Goal: Information Seeking & Learning: Learn about a topic

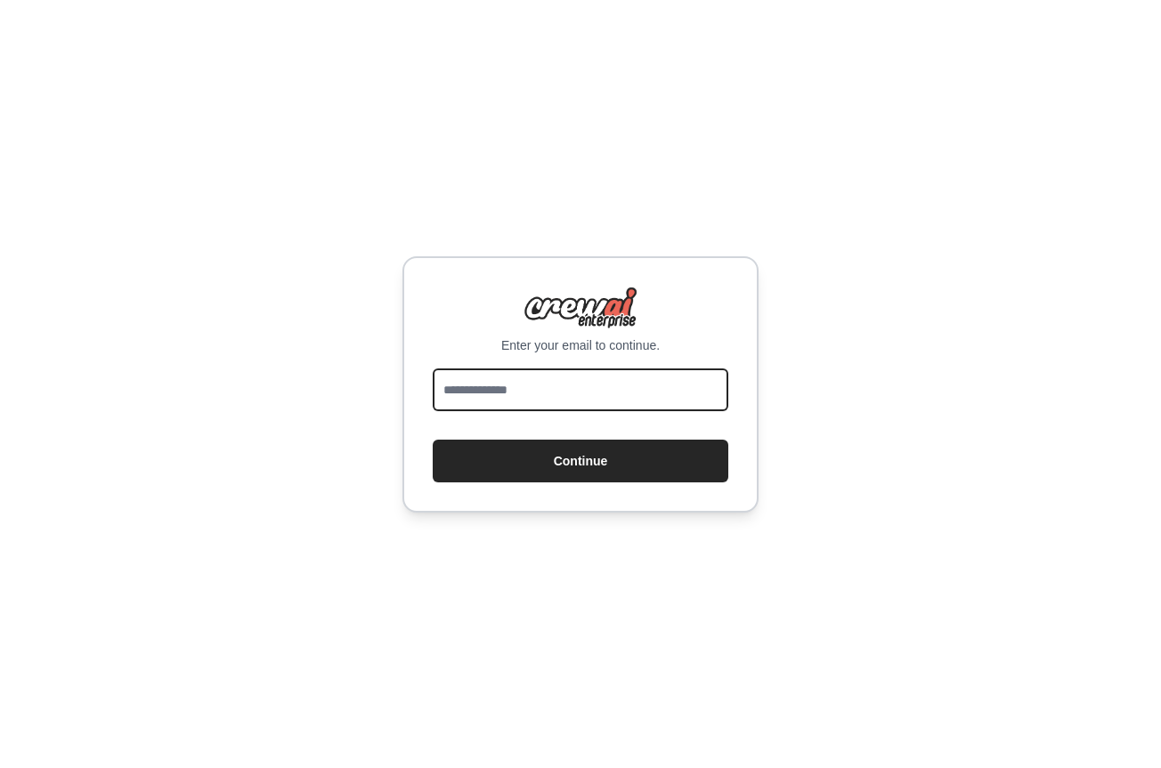
click at [548, 396] on input "email" at bounding box center [581, 390] width 296 height 43
type input "**********"
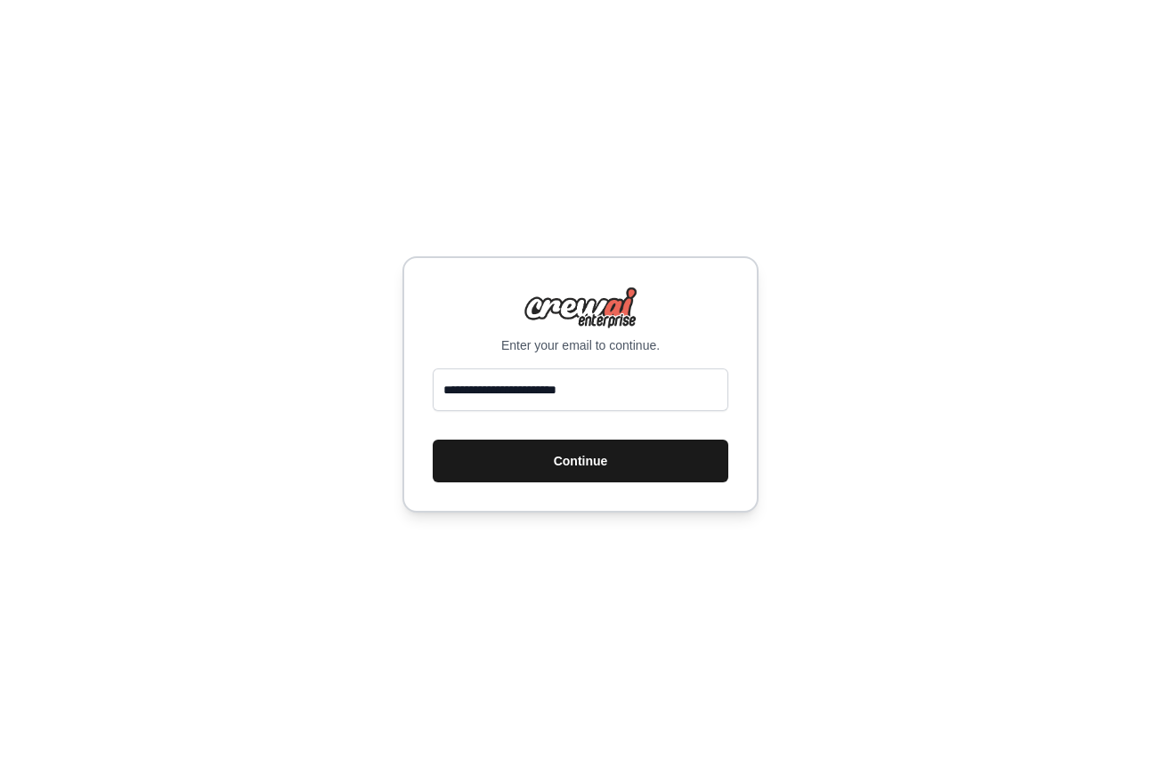
click at [567, 462] on button "Continue" at bounding box center [581, 461] width 296 height 43
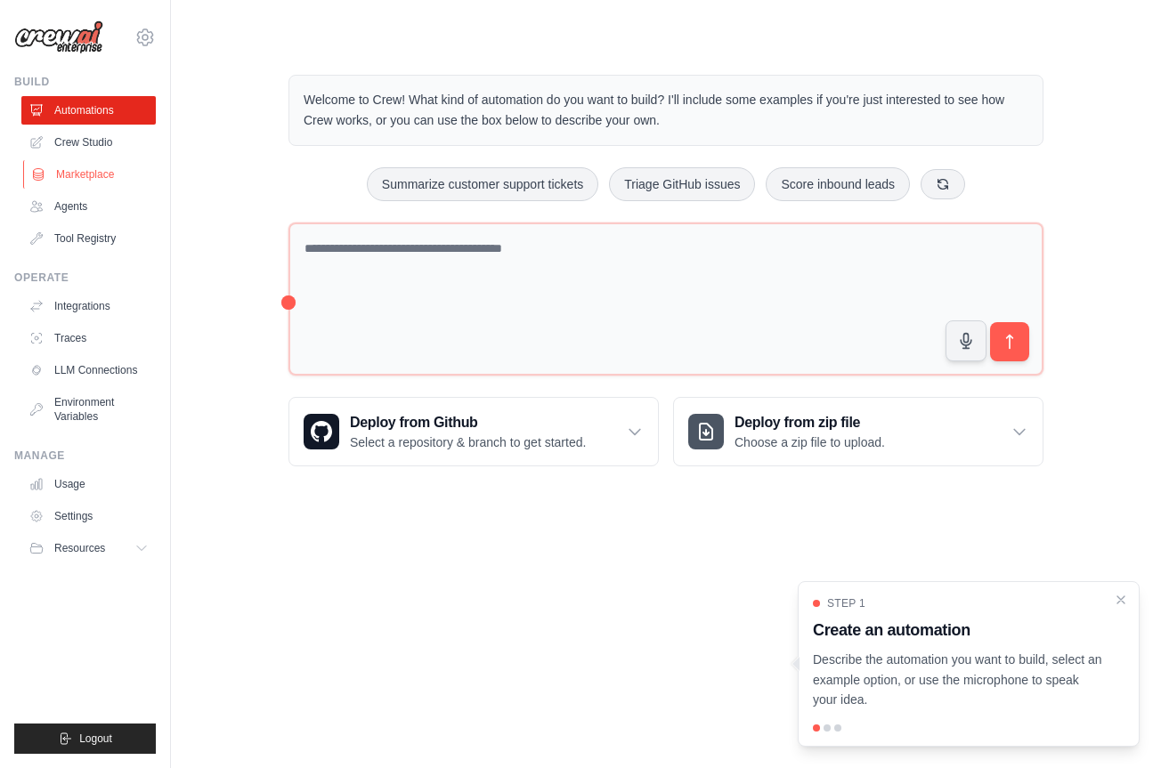
click at [88, 172] on link "Marketplace" at bounding box center [90, 174] width 134 height 28
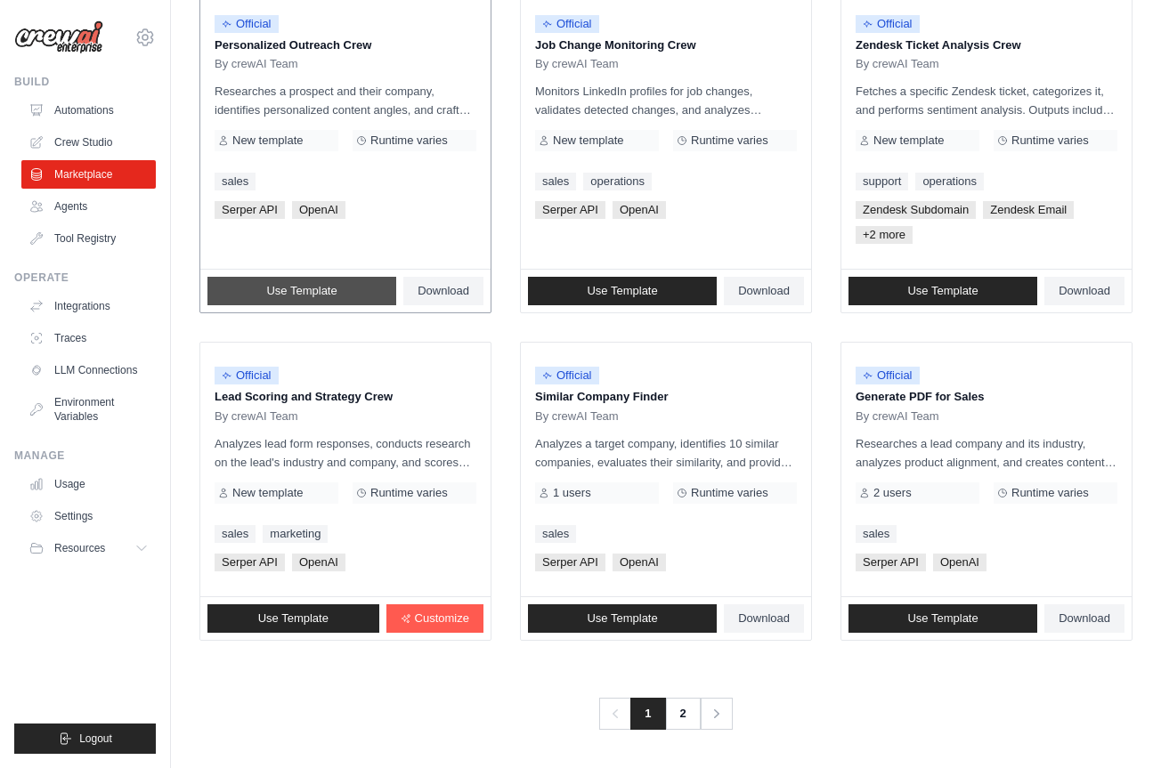
scroll to position [929, 0]
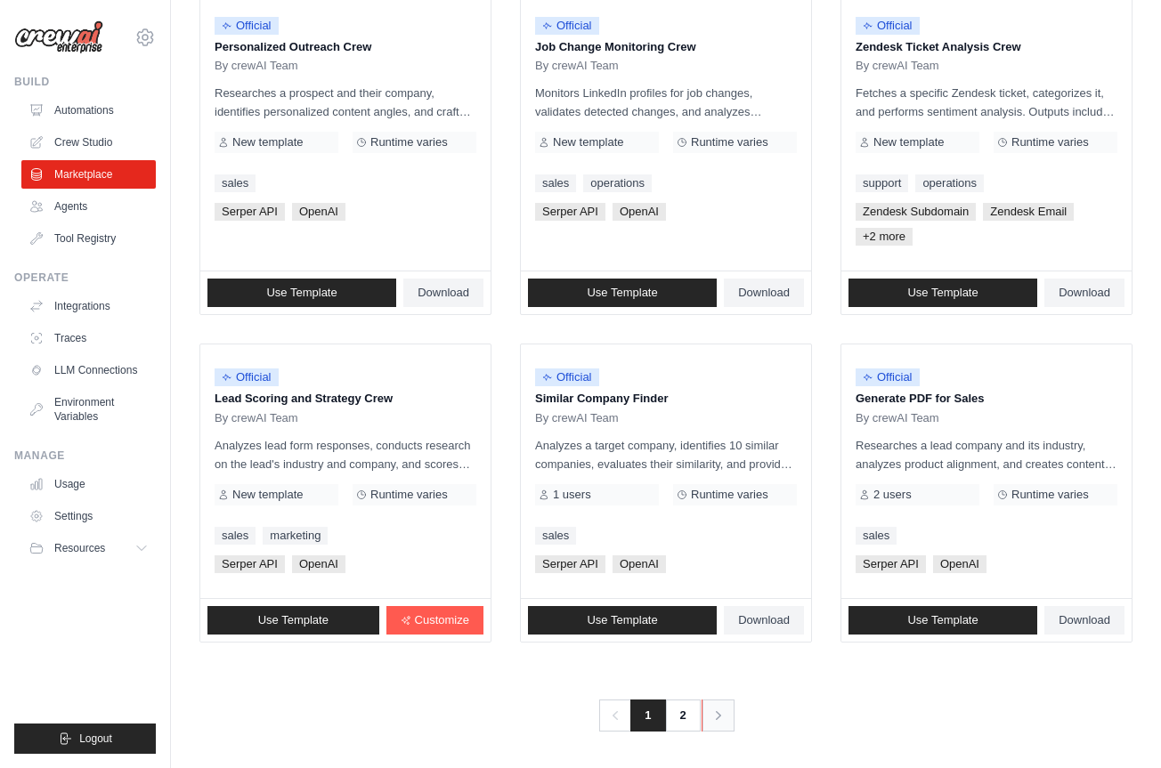
click at [722, 719] on icon "Pagination" at bounding box center [719, 716] width 18 height 18
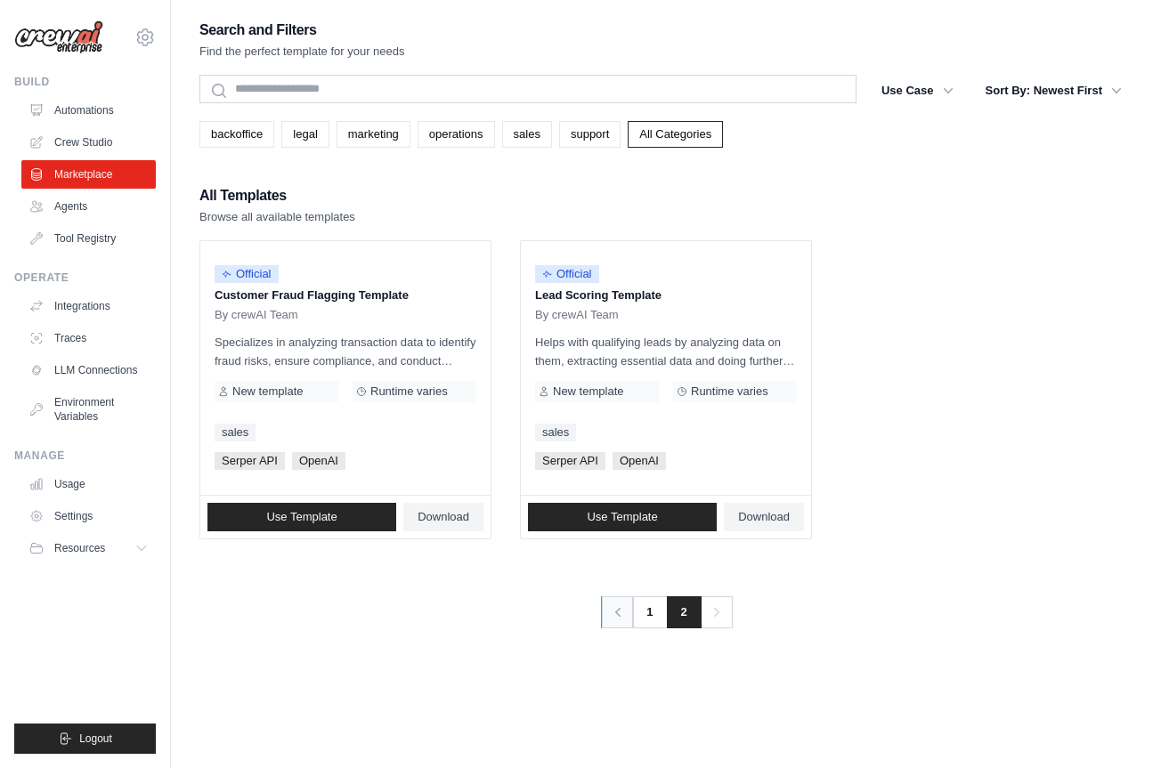
click at [615, 613] on icon "Pagination" at bounding box center [618, 613] width 18 height 18
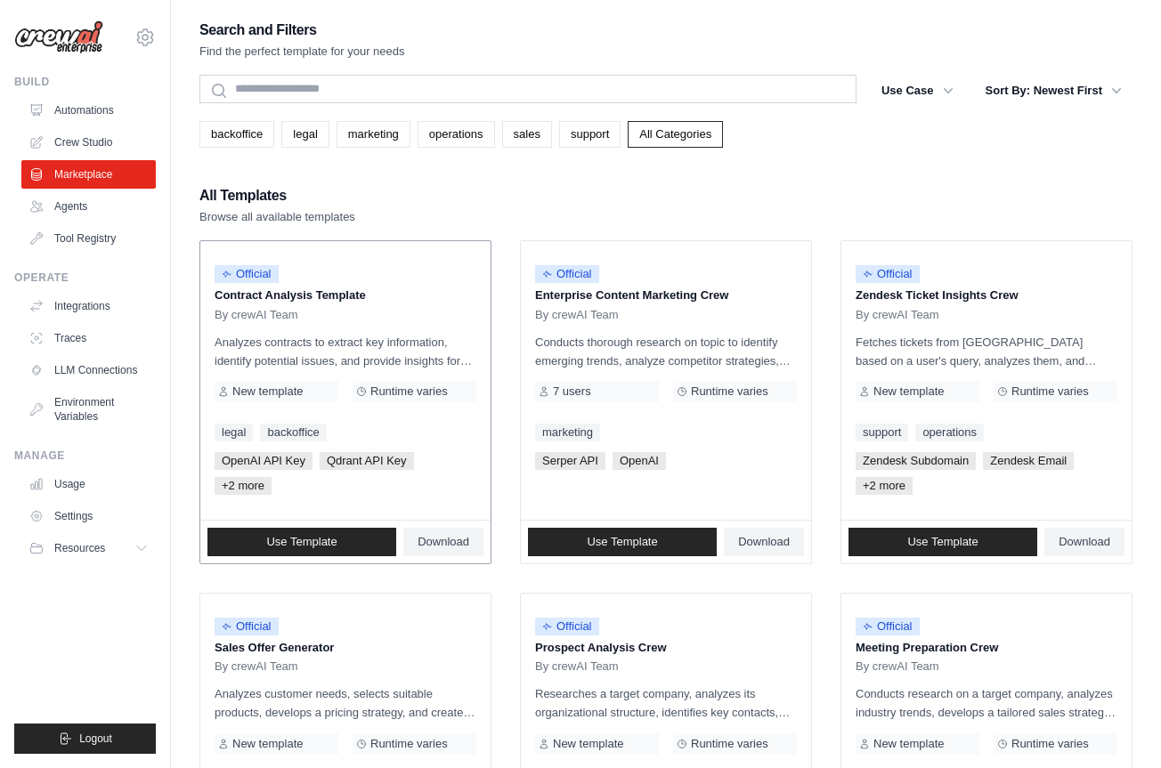
click at [322, 422] on div "Official Contract Analysis Template By crewAI Team Analyzes contracts to extrac…" at bounding box center [345, 380] width 290 height 279
click at [306, 345] on p "Analyzes contracts to extract key information, identify potential issues, and p…" at bounding box center [346, 351] width 262 height 37
click at [264, 292] on p "Contract Analysis Template" at bounding box center [346, 296] width 262 height 18
click at [432, 359] on p "Analyzes contracts to extract key information, identify potential issues, and p…" at bounding box center [346, 351] width 262 height 37
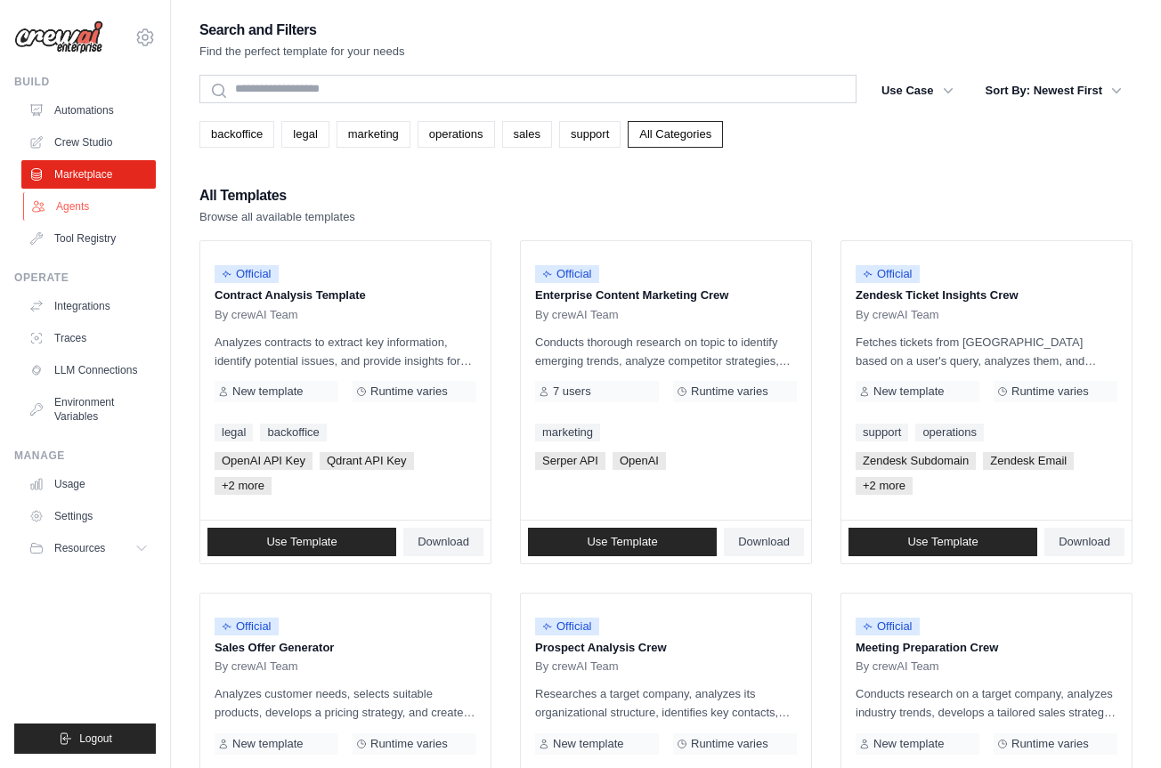
click at [81, 207] on link "Agents" at bounding box center [90, 206] width 134 height 28
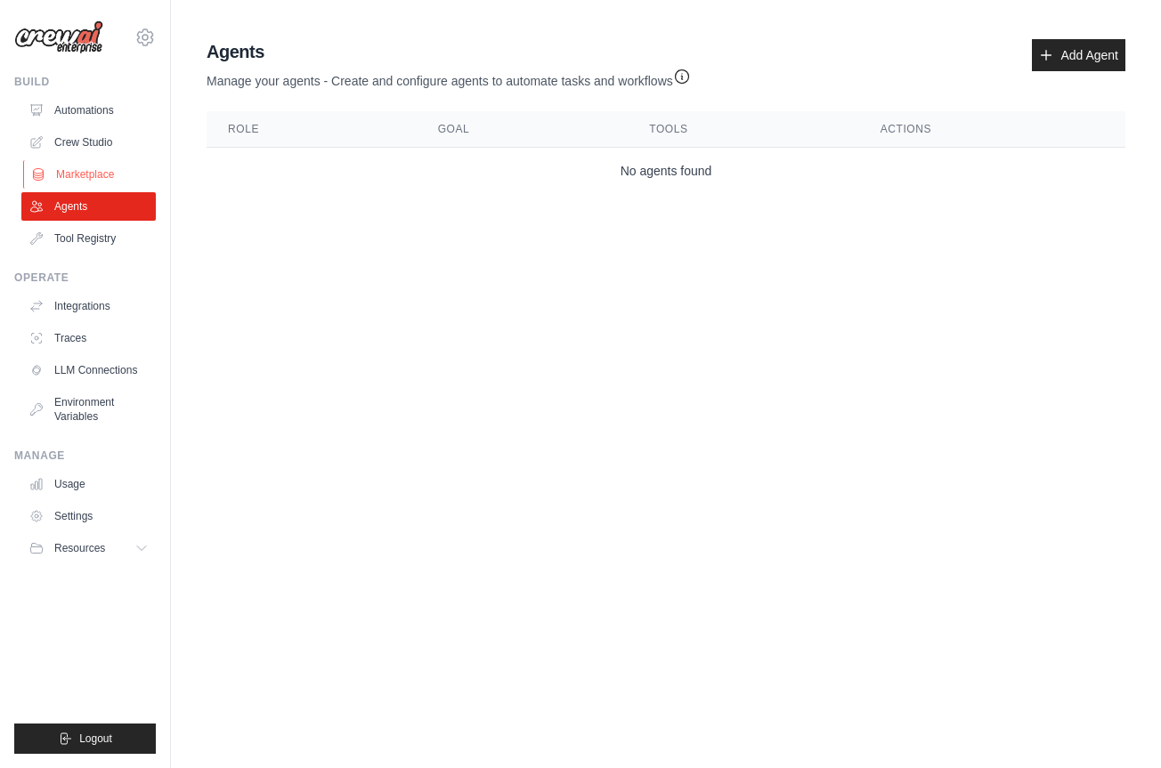
click at [78, 174] on link "Marketplace" at bounding box center [90, 174] width 134 height 28
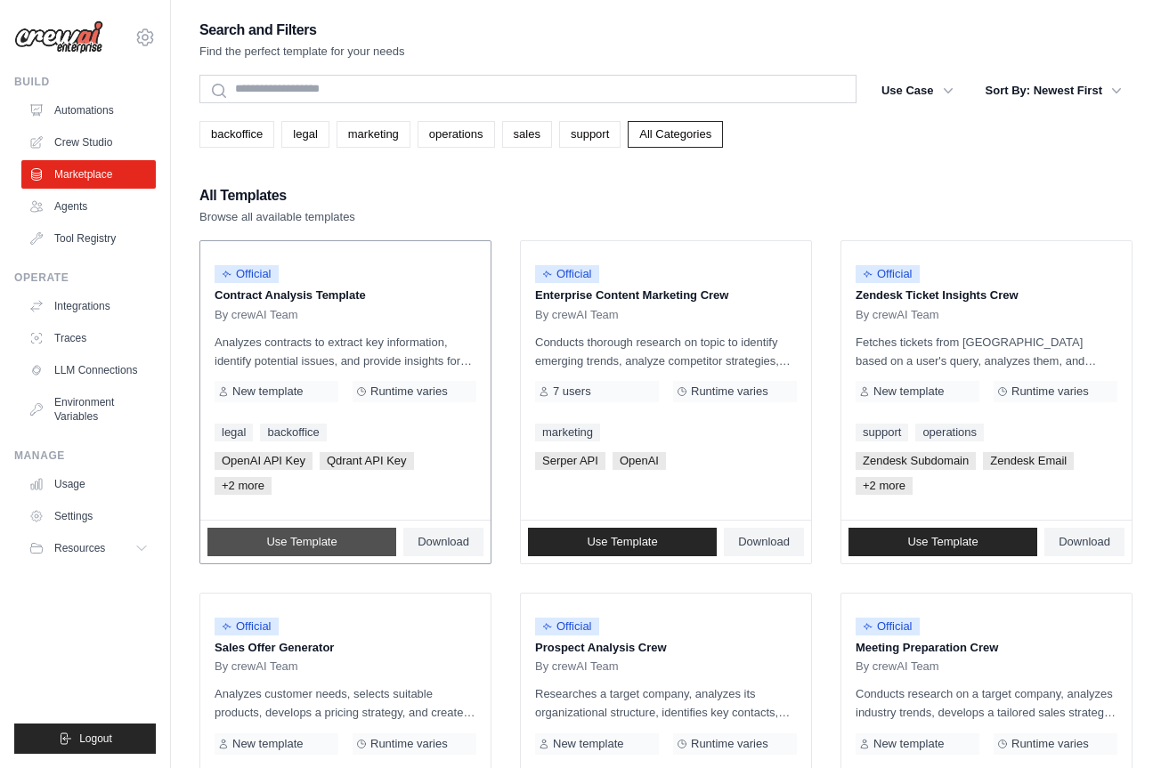
click at [305, 540] on span "Use Template" at bounding box center [301, 542] width 70 height 14
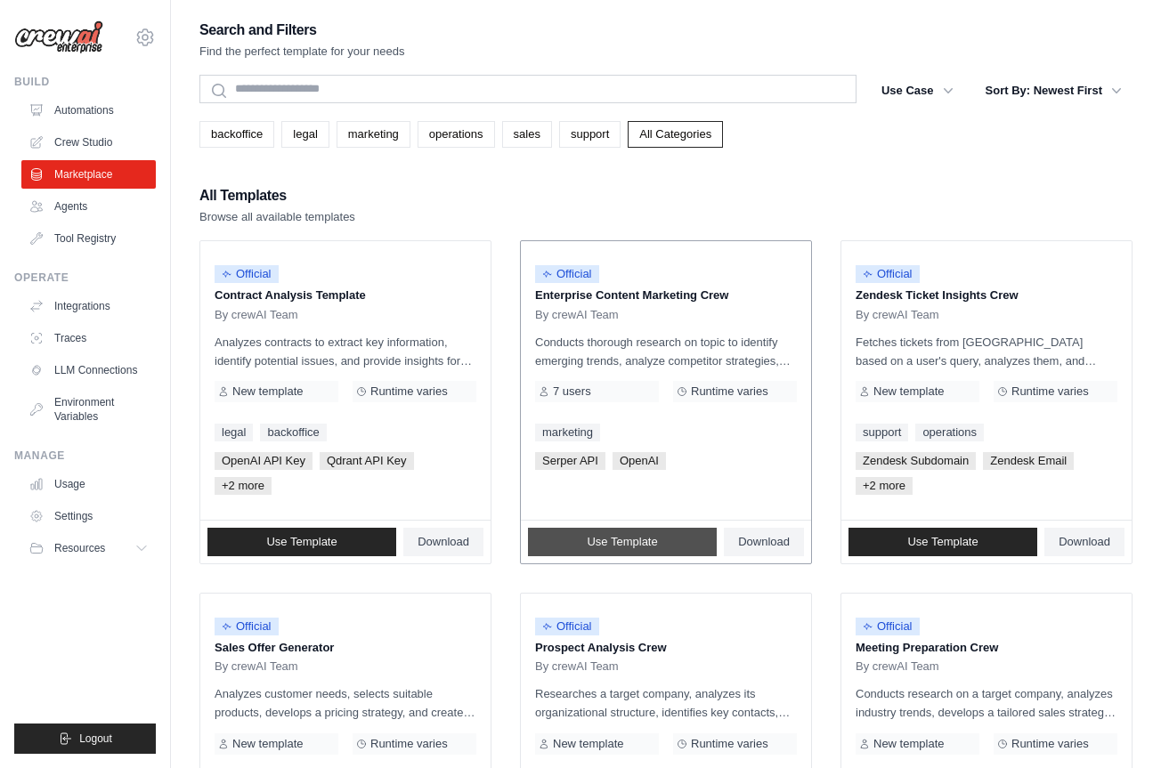
click at [614, 538] on span "Use Template" at bounding box center [622, 542] width 70 height 14
click at [645, 462] on span "OpenAI" at bounding box center [639, 461] width 53 height 18
click at [581, 458] on span "Serper API" at bounding box center [570, 461] width 70 height 18
click at [931, 459] on span "Zendesk Subdomain" at bounding box center [916, 461] width 120 height 18
click at [746, 391] on span "Runtime varies" at bounding box center [729, 392] width 77 height 14
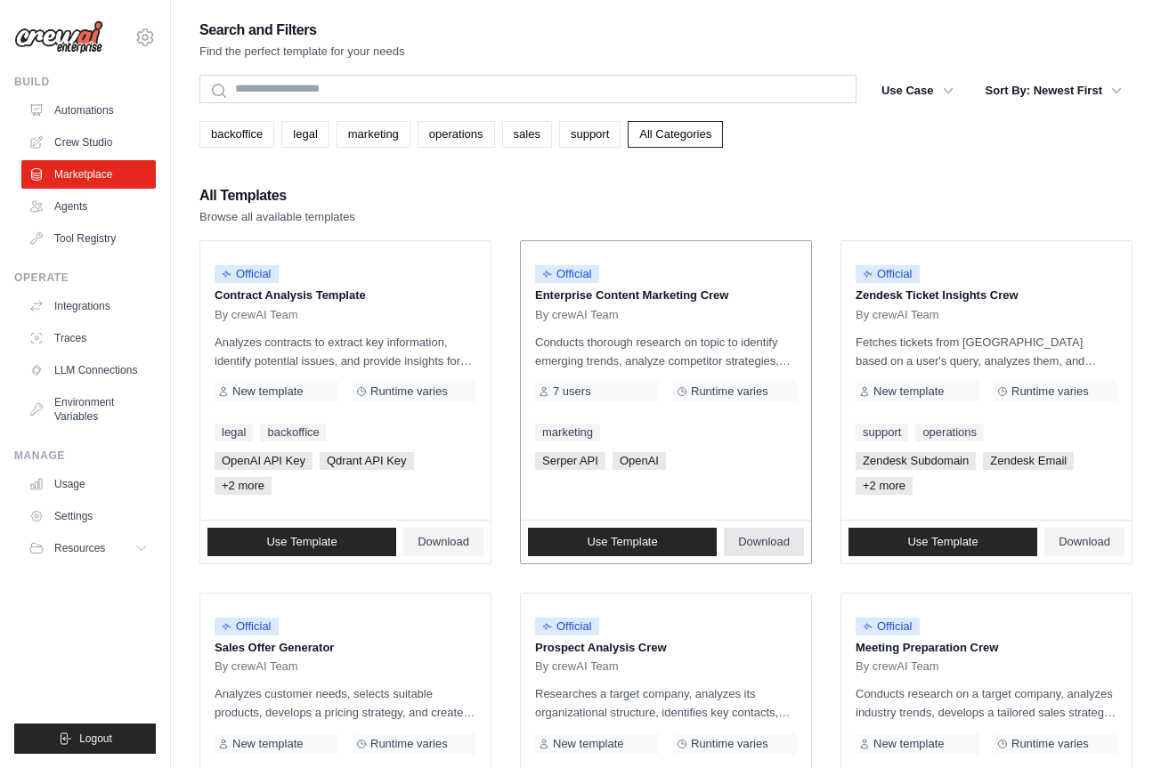
click at [778, 536] on span "Download" at bounding box center [764, 542] width 52 height 14
click at [99, 110] on link "Automations" at bounding box center [90, 110] width 134 height 28
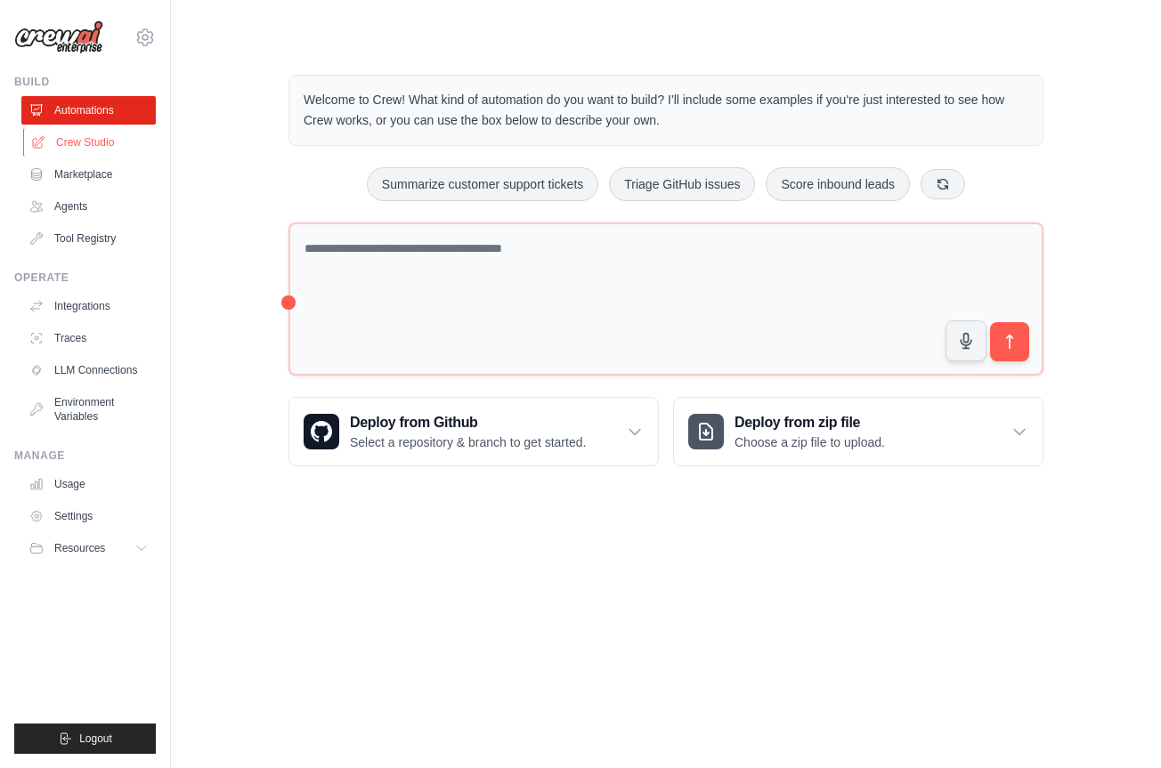
click at [93, 145] on link "Crew Studio" at bounding box center [90, 142] width 134 height 28
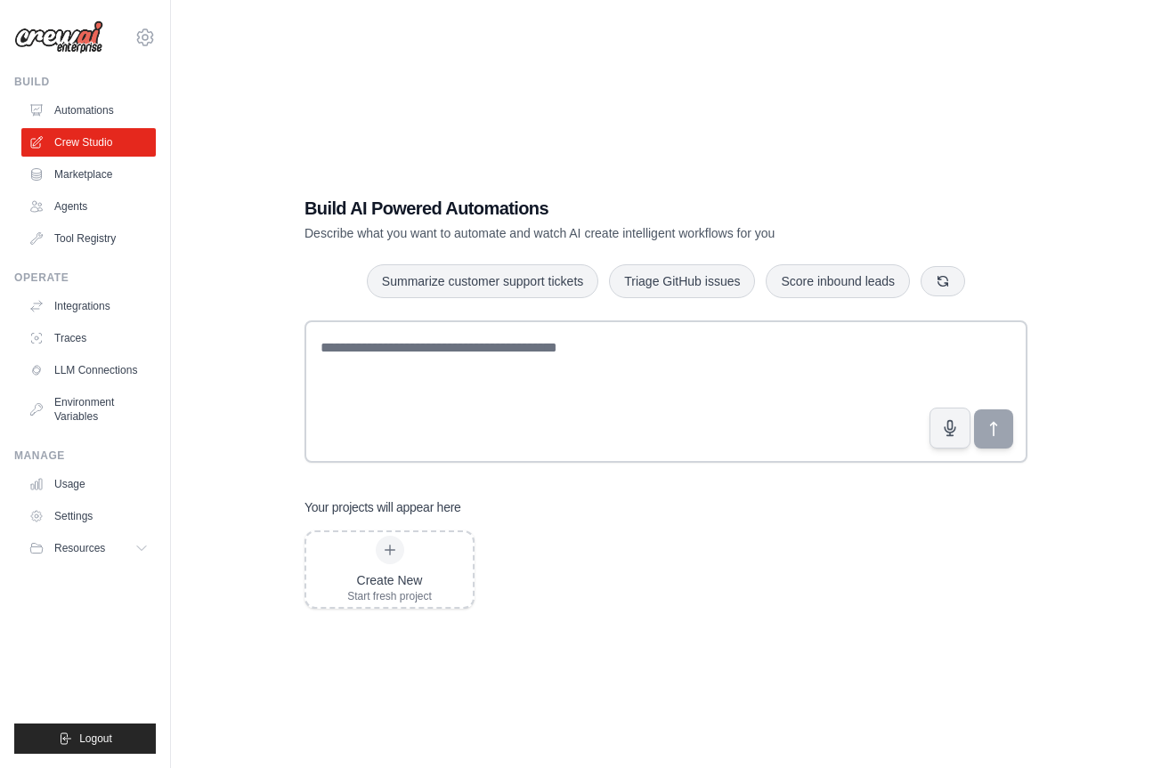
click at [105, 370] on link "LLM Connections" at bounding box center [88, 370] width 134 height 28
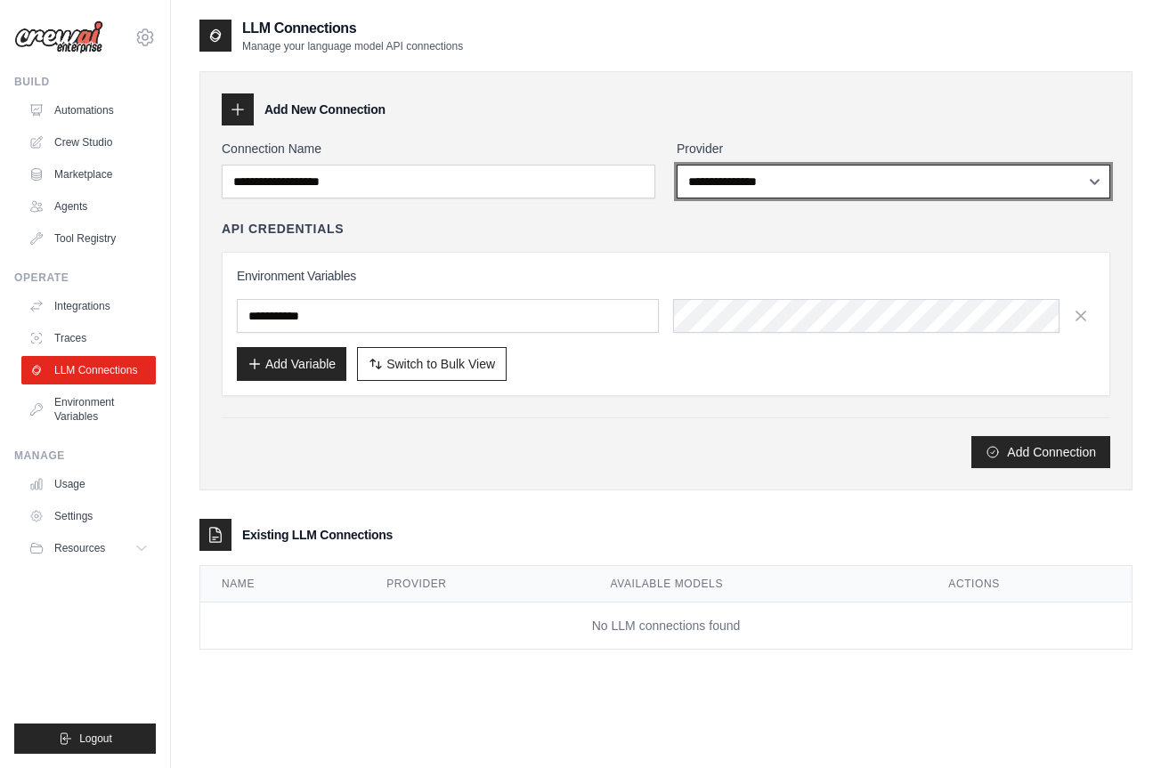
click at [1013, 182] on select "**********" at bounding box center [894, 182] width 434 height 34
click at [569, 424] on div "Add Connection" at bounding box center [666, 443] width 889 height 51
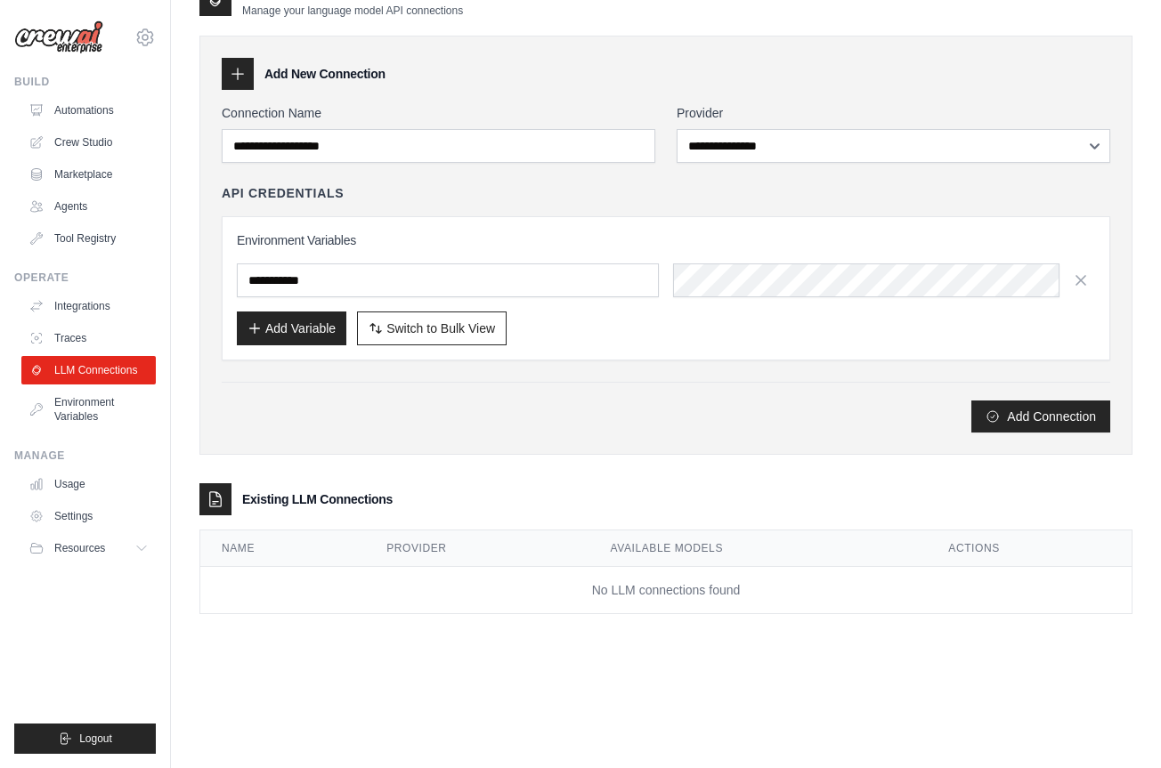
scroll to position [36, 0]
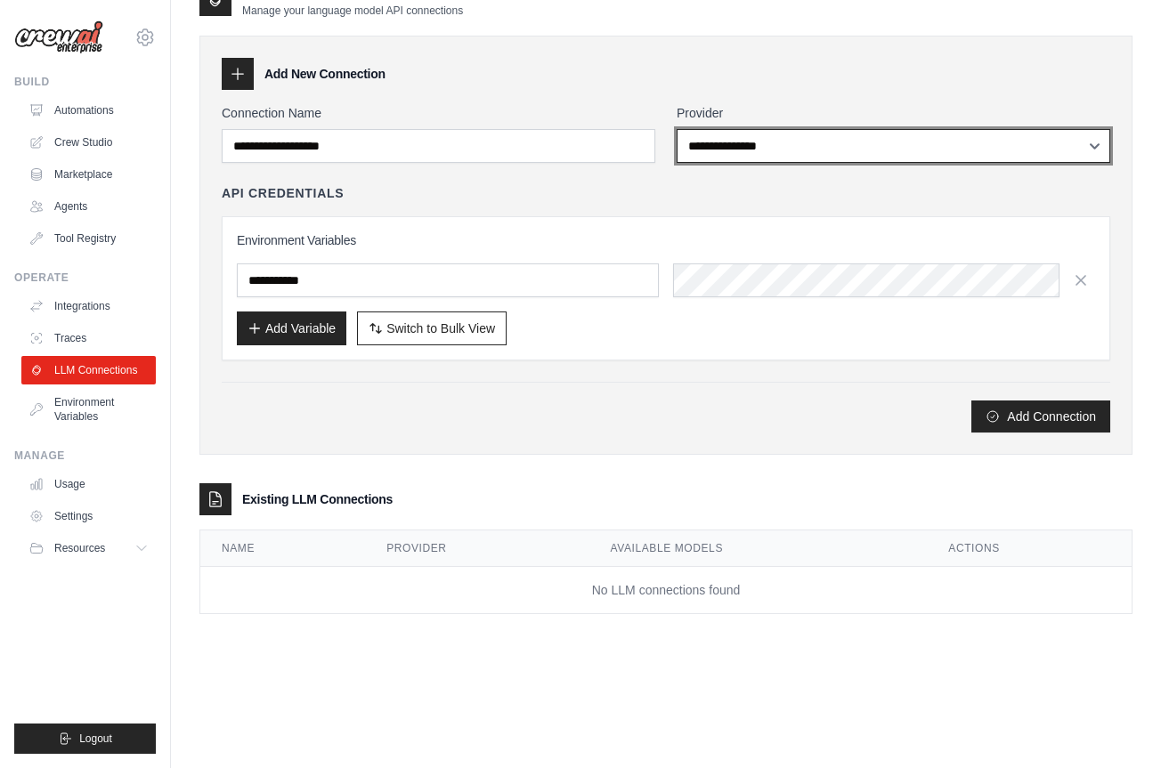
click at [745, 135] on select "**********" at bounding box center [894, 146] width 434 height 34
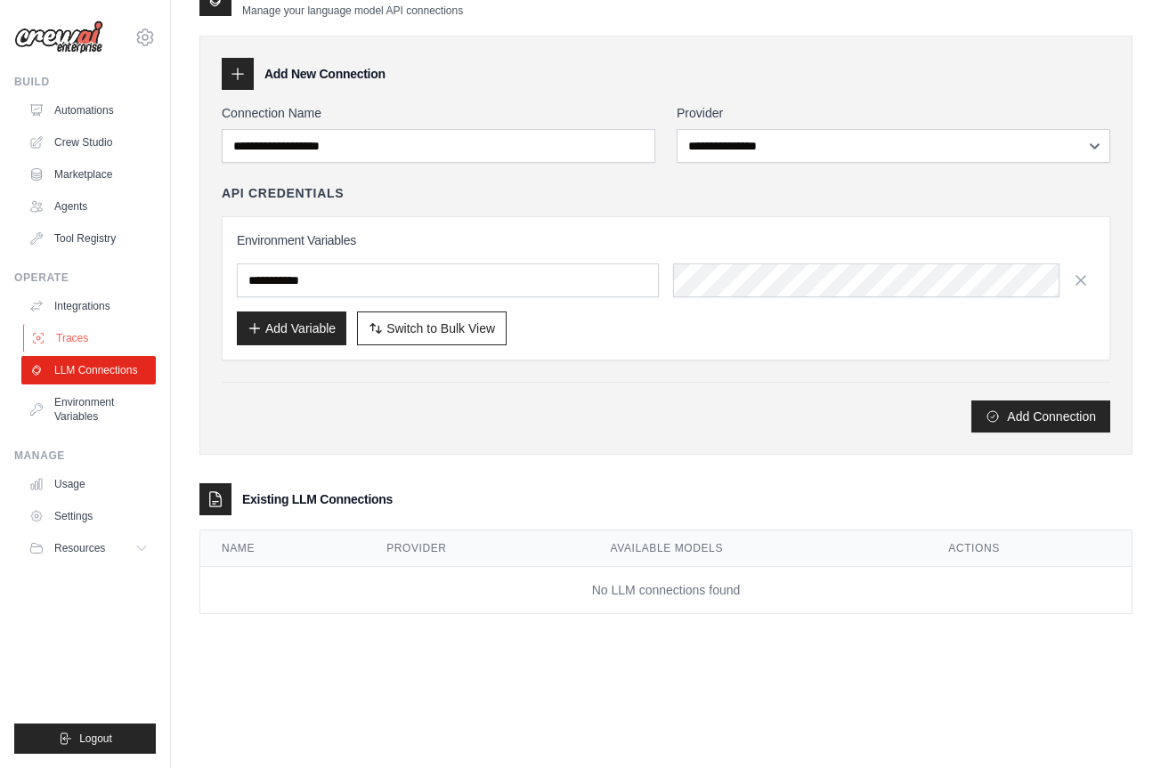
click at [81, 339] on link "Traces" at bounding box center [90, 338] width 134 height 28
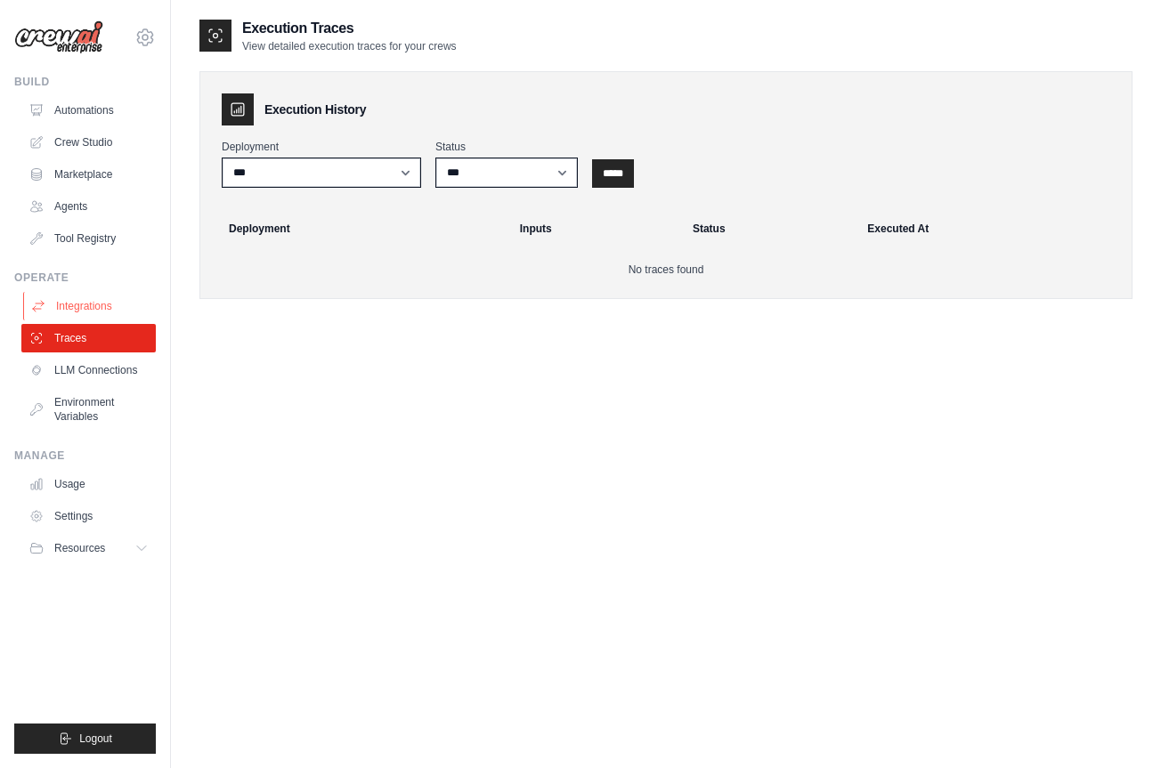
click at [86, 307] on link "Integrations" at bounding box center [90, 306] width 134 height 28
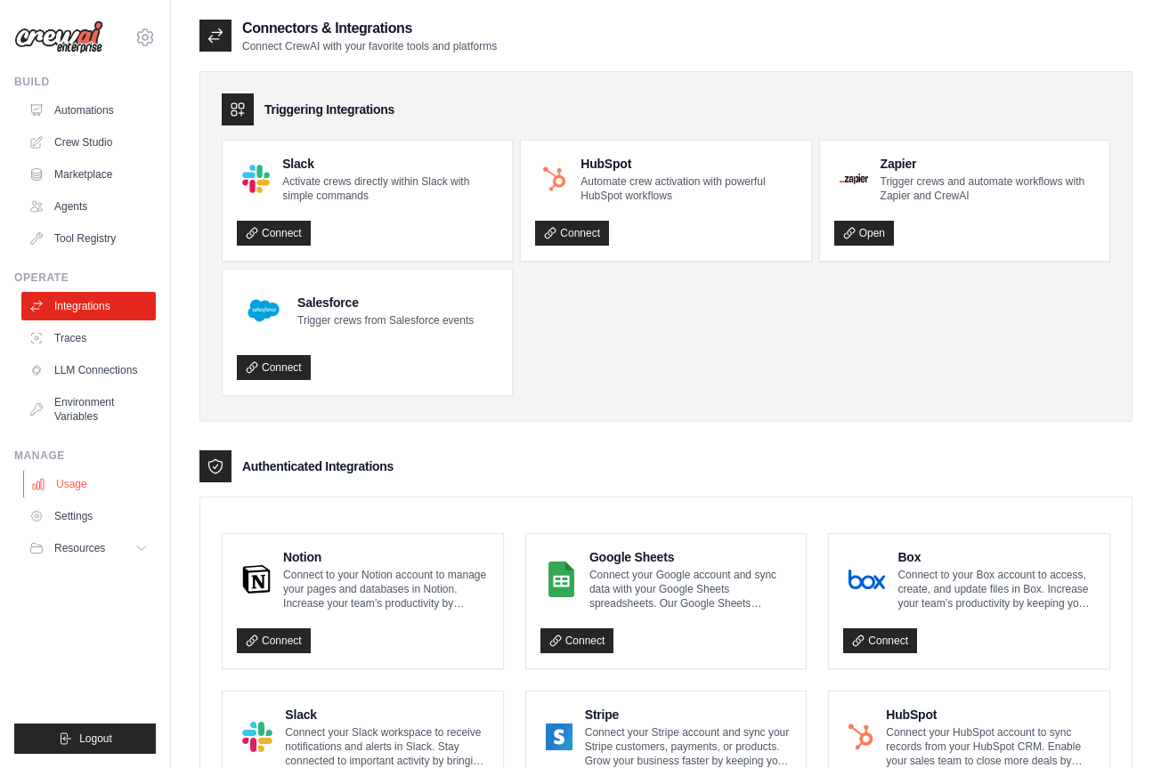
click at [77, 476] on link "Usage" at bounding box center [90, 484] width 134 height 28
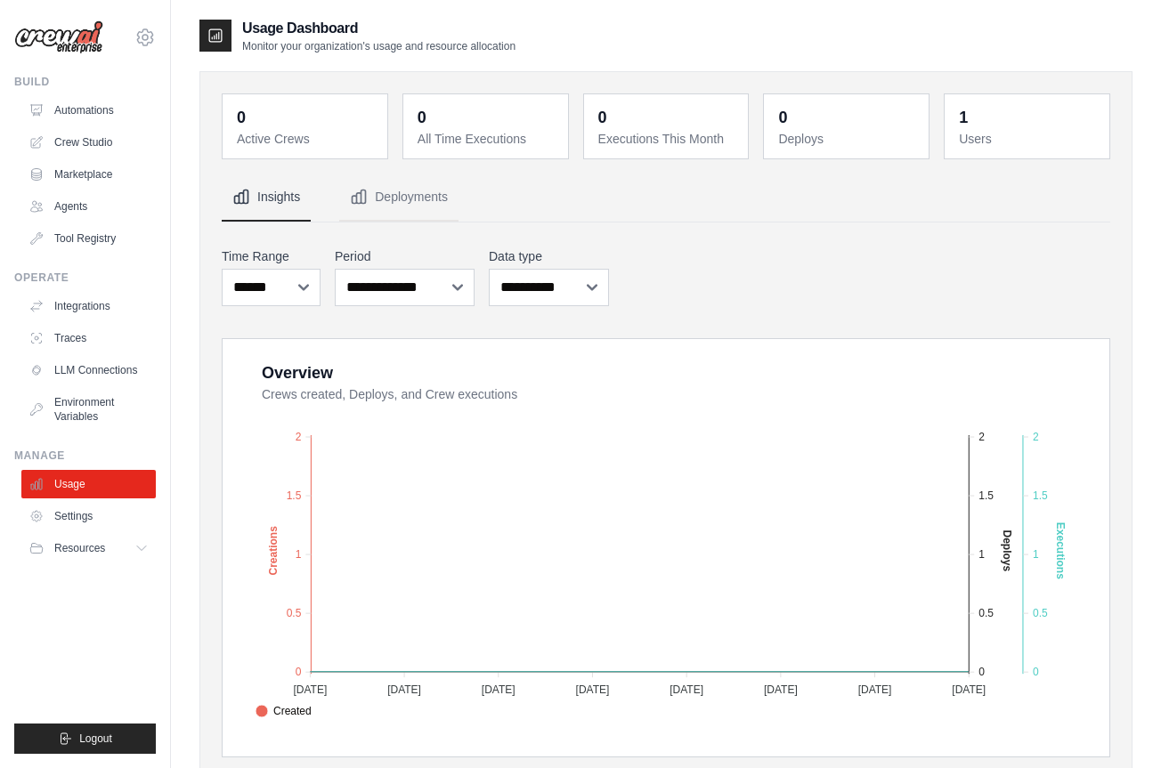
click at [77, 532] on ul "Usage Settings Resources Documentation Blog" at bounding box center [88, 516] width 134 height 93
click at [96, 544] on span "Resources" at bounding box center [81, 548] width 51 height 14
click at [96, 581] on span "Documentation" at bounding box center [99, 579] width 72 height 14
